Goal: Information Seeking & Learning: Learn about a topic

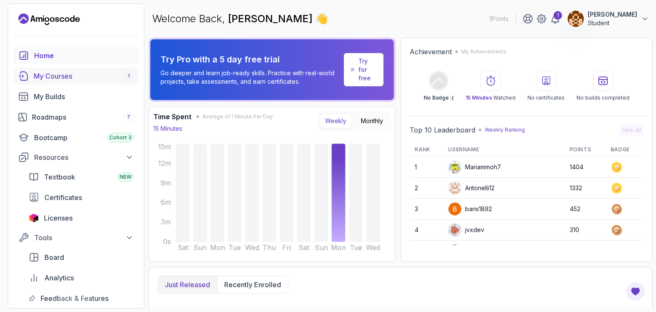
click at [42, 72] on div "My Courses 1" at bounding box center [84, 76] width 100 height 10
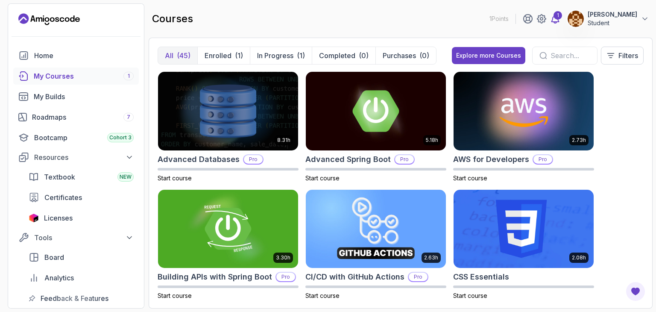
click at [554, 16] on div "1" at bounding box center [558, 15] width 9 height 9
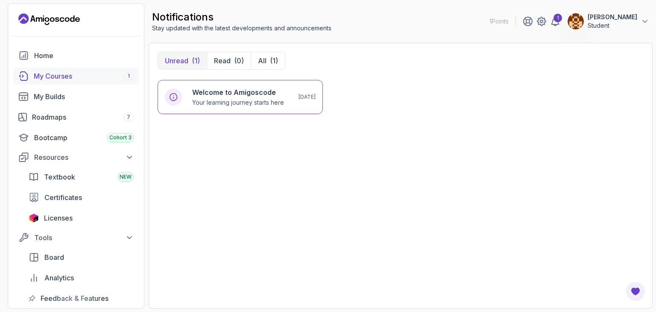
click at [103, 77] on div "My Courses 1" at bounding box center [84, 76] width 100 height 10
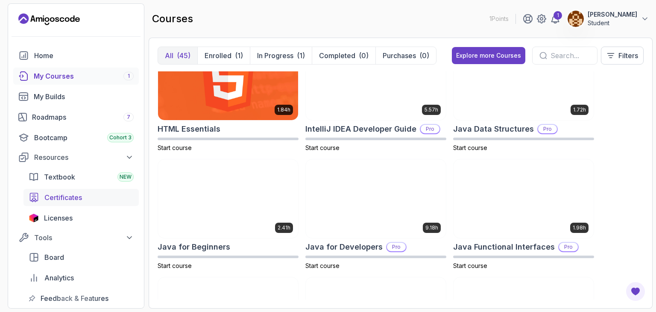
scroll to position [385, 0]
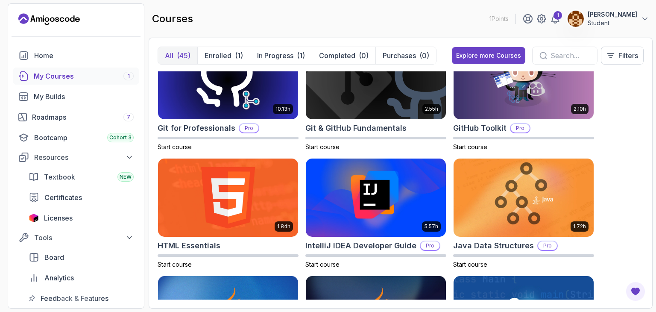
click at [66, 76] on div "My Courses 1" at bounding box center [84, 76] width 100 height 10
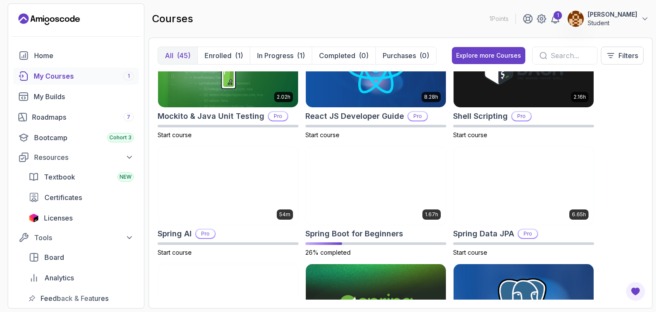
scroll to position [1325, 0]
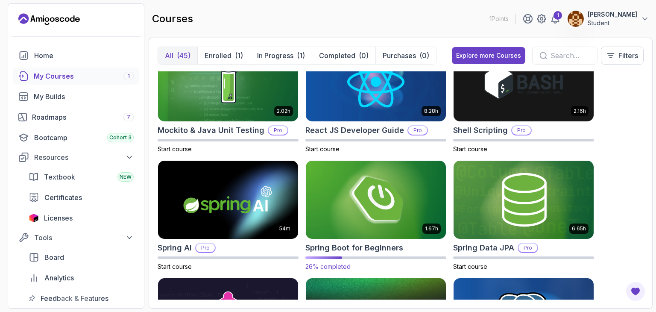
click at [362, 185] on img at bounding box center [376, 200] width 147 height 82
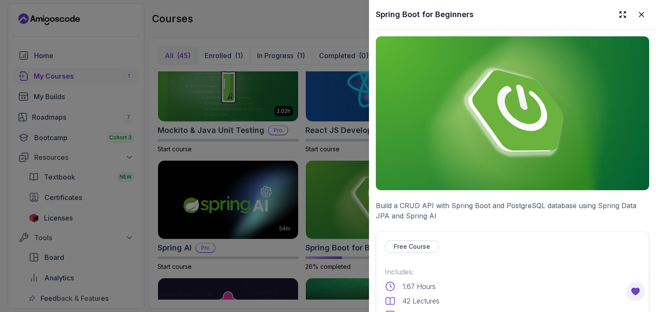
scroll to position [214, 0]
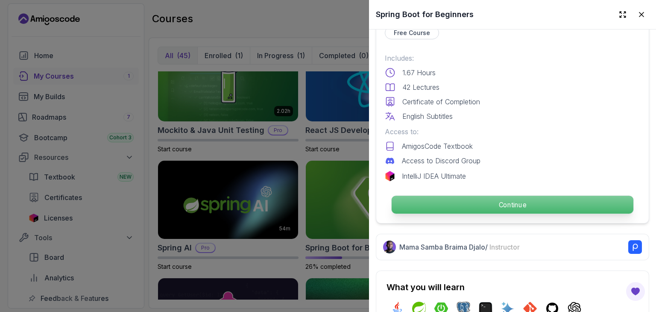
click at [448, 202] on p "Continue" at bounding box center [513, 205] width 242 height 18
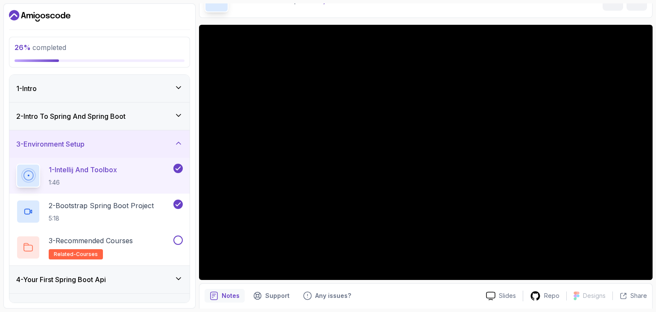
scroll to position [85, 0]
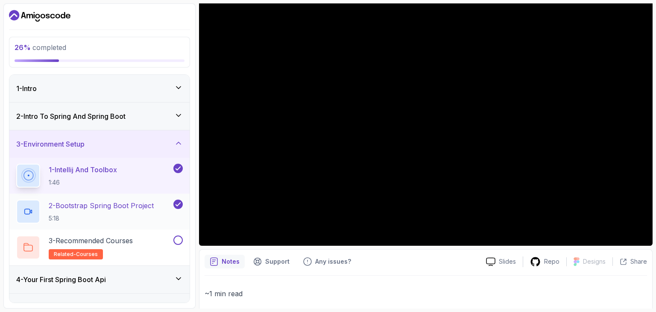
click at [94, 205] on p "2 - Bootstrap Spring Boot Project" at bounding box center [101, 205] width 105 height 10
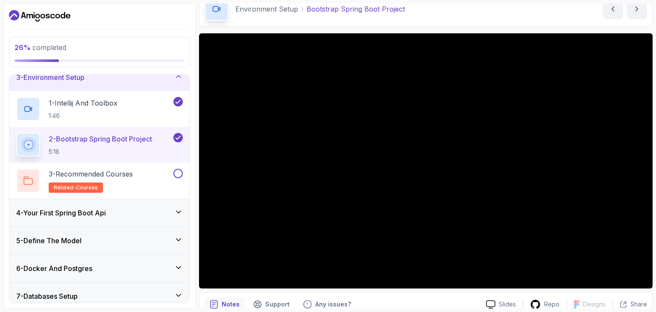
scroll to position [85, 0]
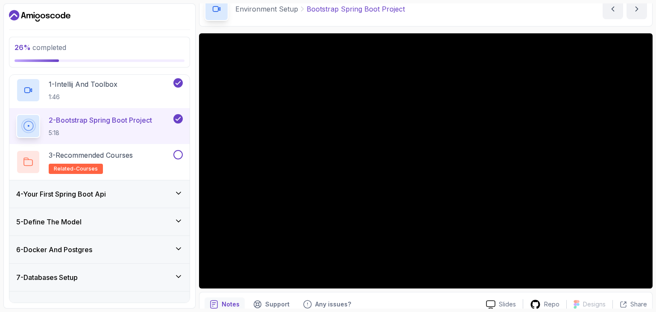
click at [106, 189] on h3 "4 - Your First Spring Boot Api" at bounding box center [61, 194] width 90 height 10
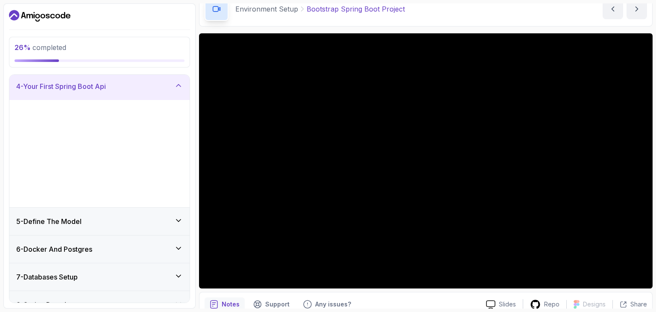
scroll to position [85, 0]
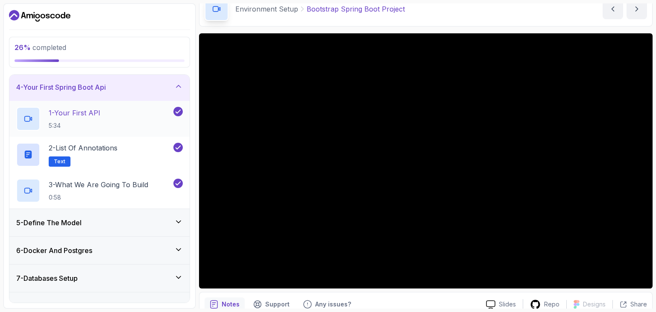
click at [73, 109] on p "1 - Your First API" at bounding box center [75, 113] width 52 height 10
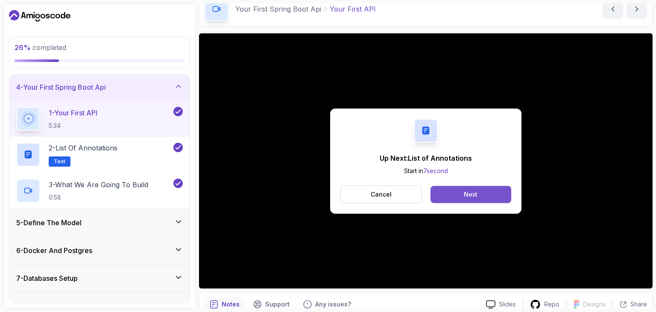
click at [494, 196] on button "Next" at bounding box center [471, 194] width 81 height 17
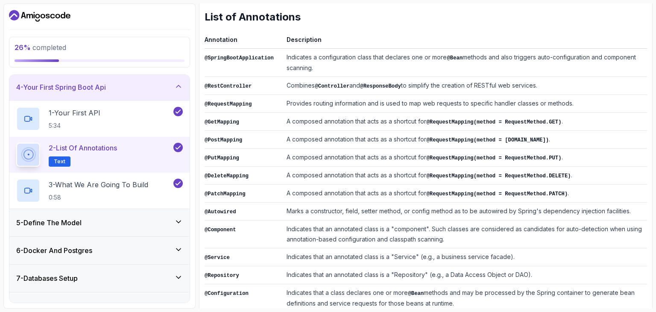
scroll to position [210, 0]
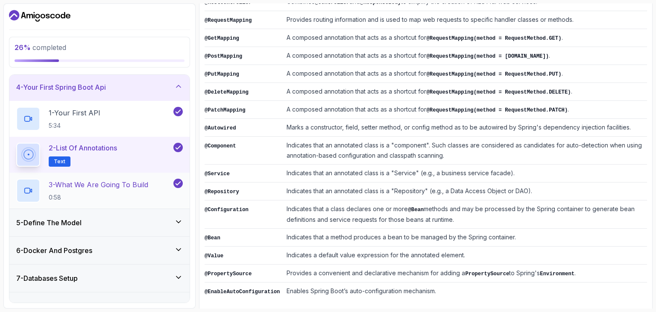
click at [137, 204] on div "3 - What We Are Going To Build 0:58" at bounding box center [99, 191] width 180 height 36
click at [138, 185] on p "3 - What We Are Going To Build" at bounding box center [99, 184] width 100 height 10
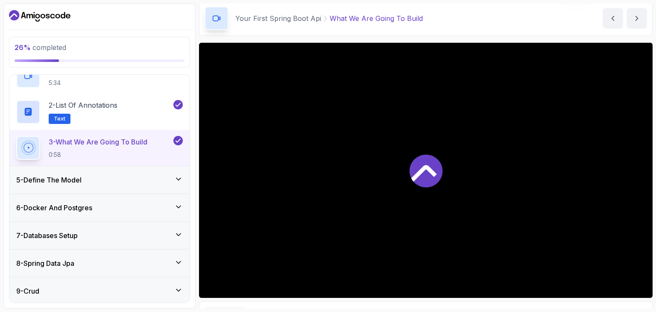
scroll to position [43, 0]
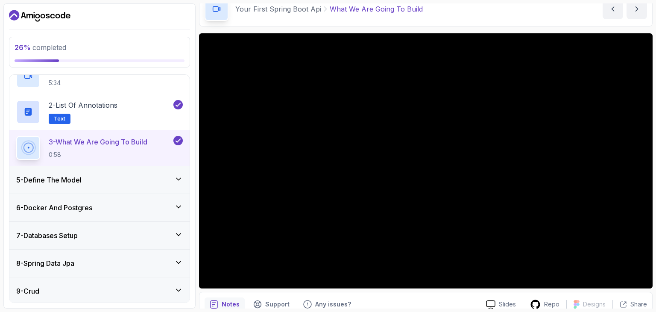
click at [144, 185] on div "5 - Define The Model" at bounding box center [99, 179] width 180 height 27
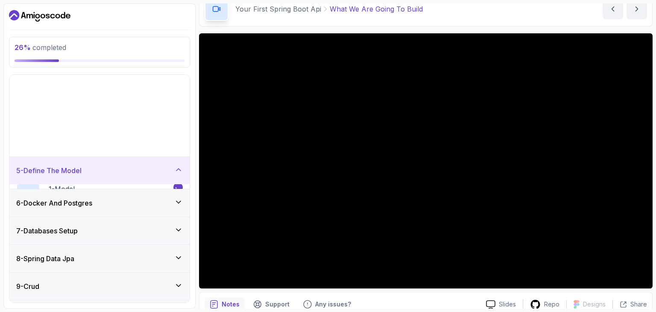
scroll to position [103, 0]
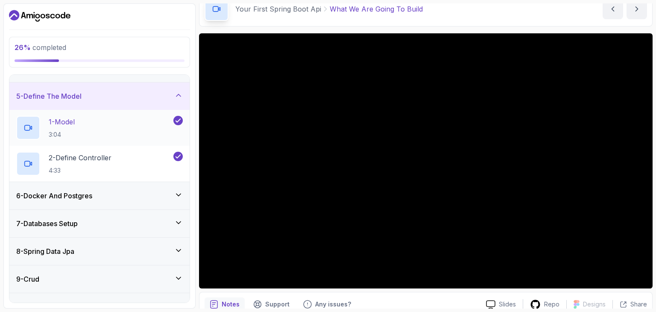
click at [115, 132] on div "1 - Model 3:04" at bounding box center [94, 128] width 156 height 24
